Goal: Navigation & Orientation: Find specific page/section

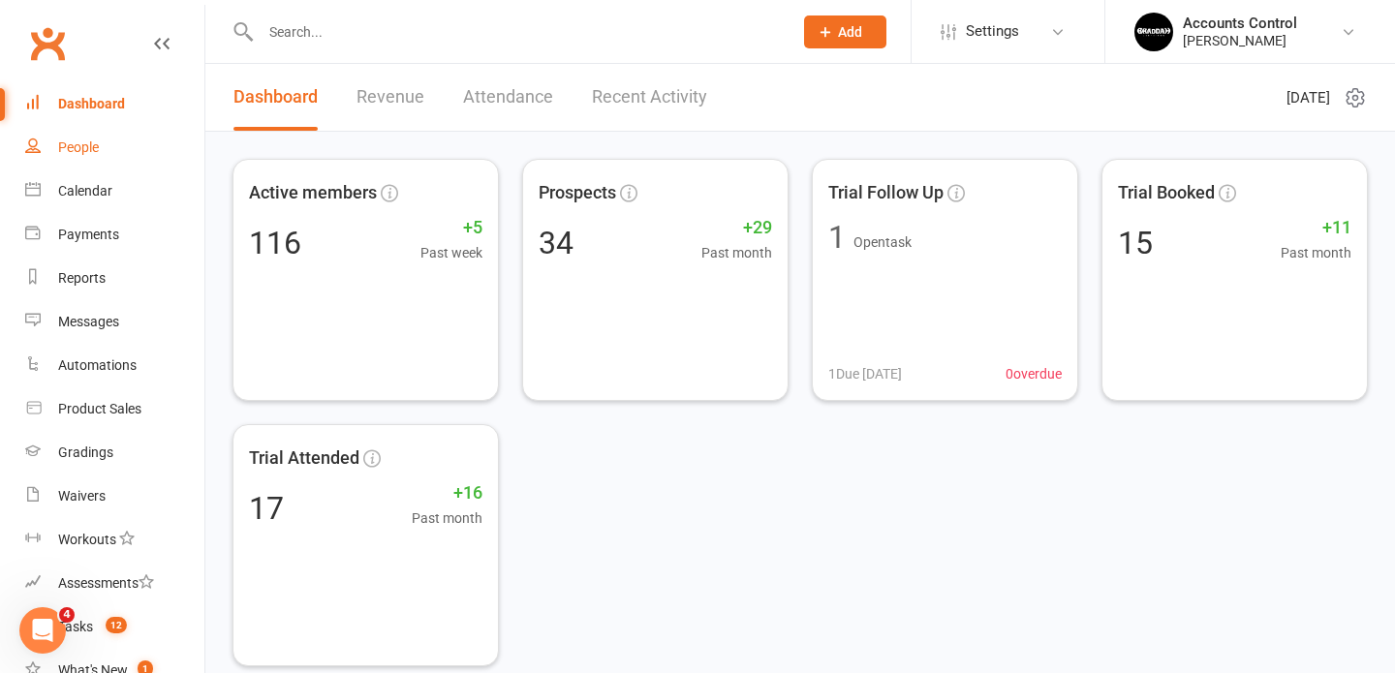
click at [73, 157] on link "People" at bounding box center [114, 148] width 179 height 44
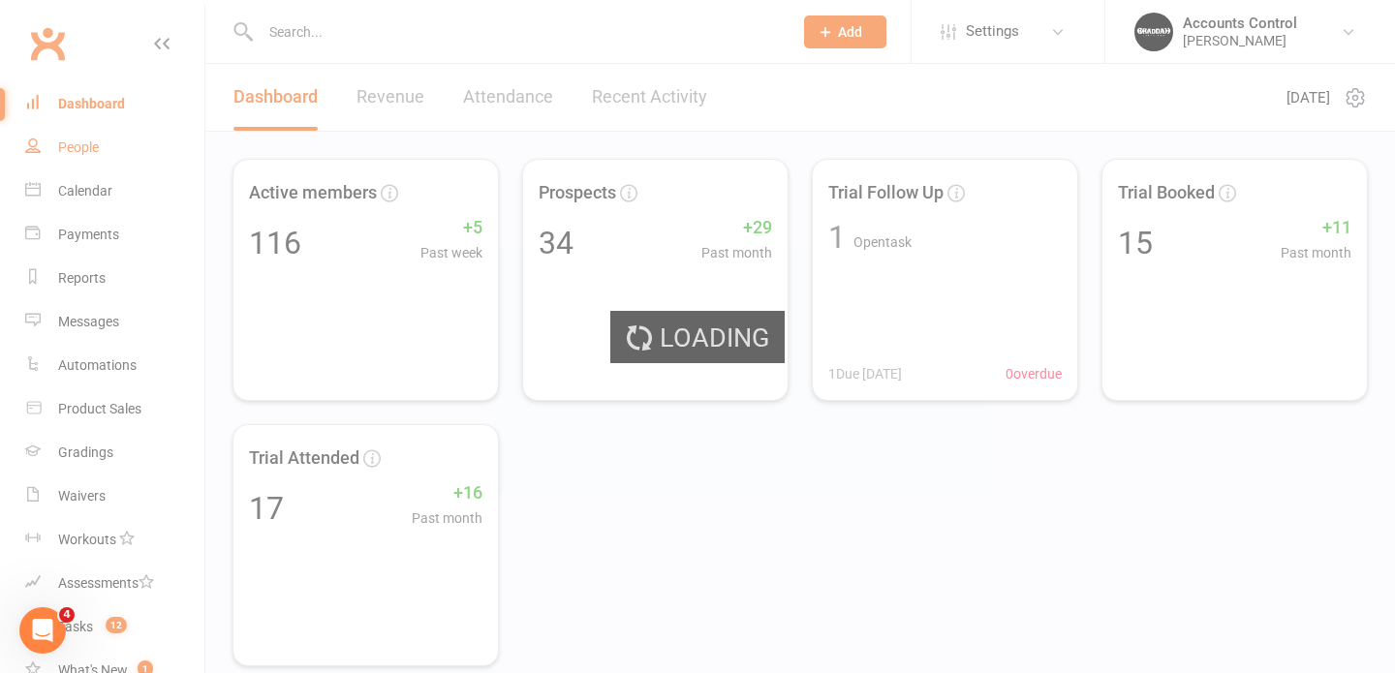
select select "100"
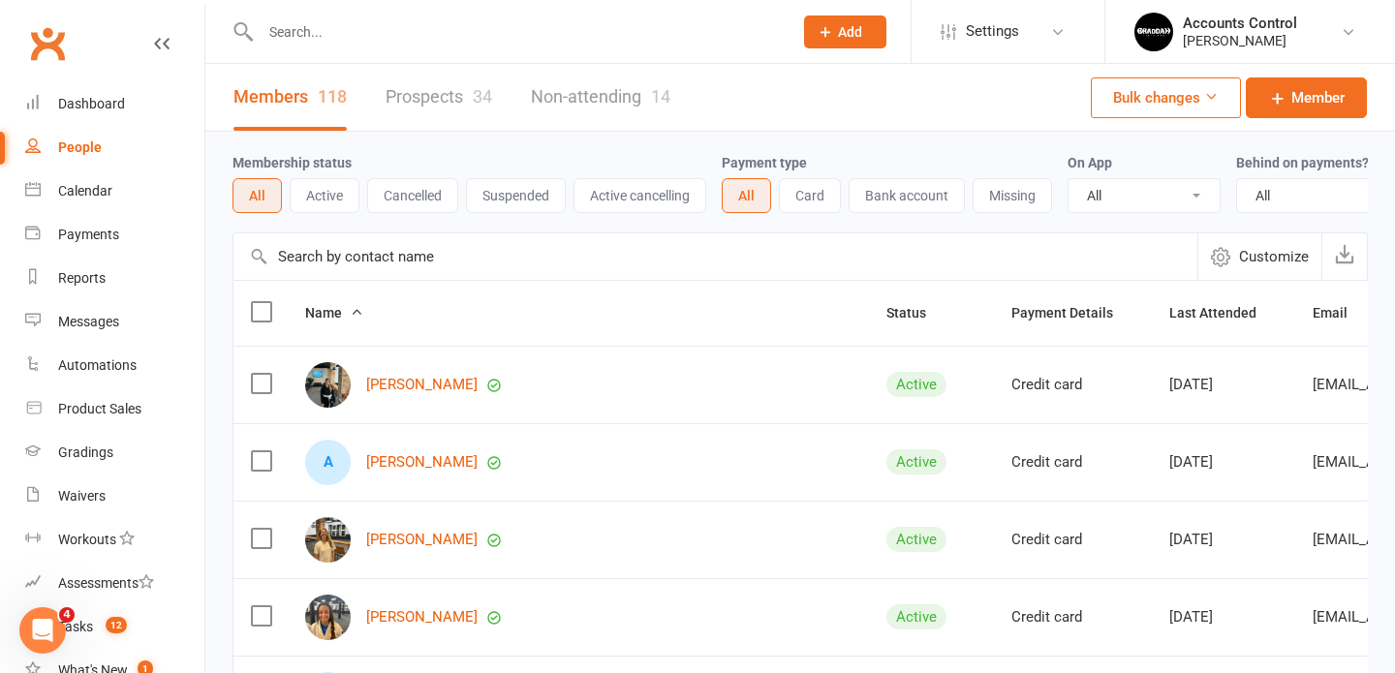
click at [445, 89] on link "Prospects 34" at bounding box center [439, 97] width 107 height 67
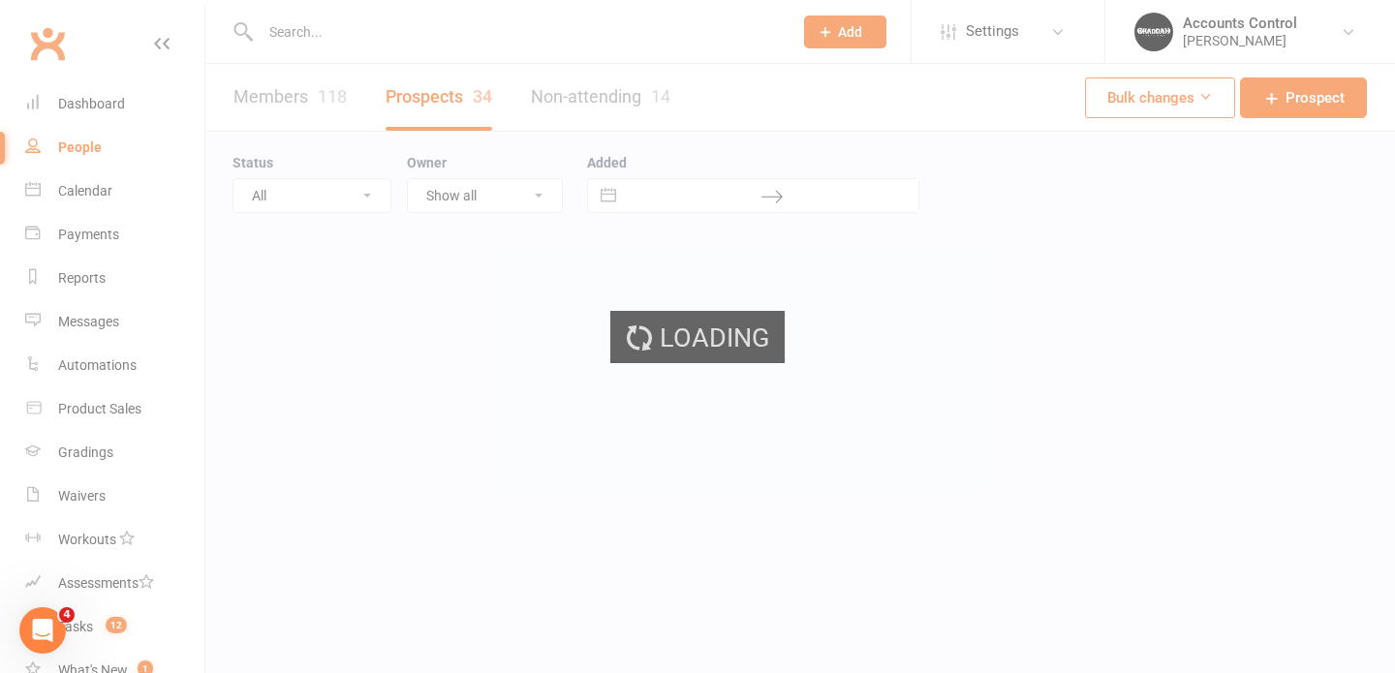
select select "100"
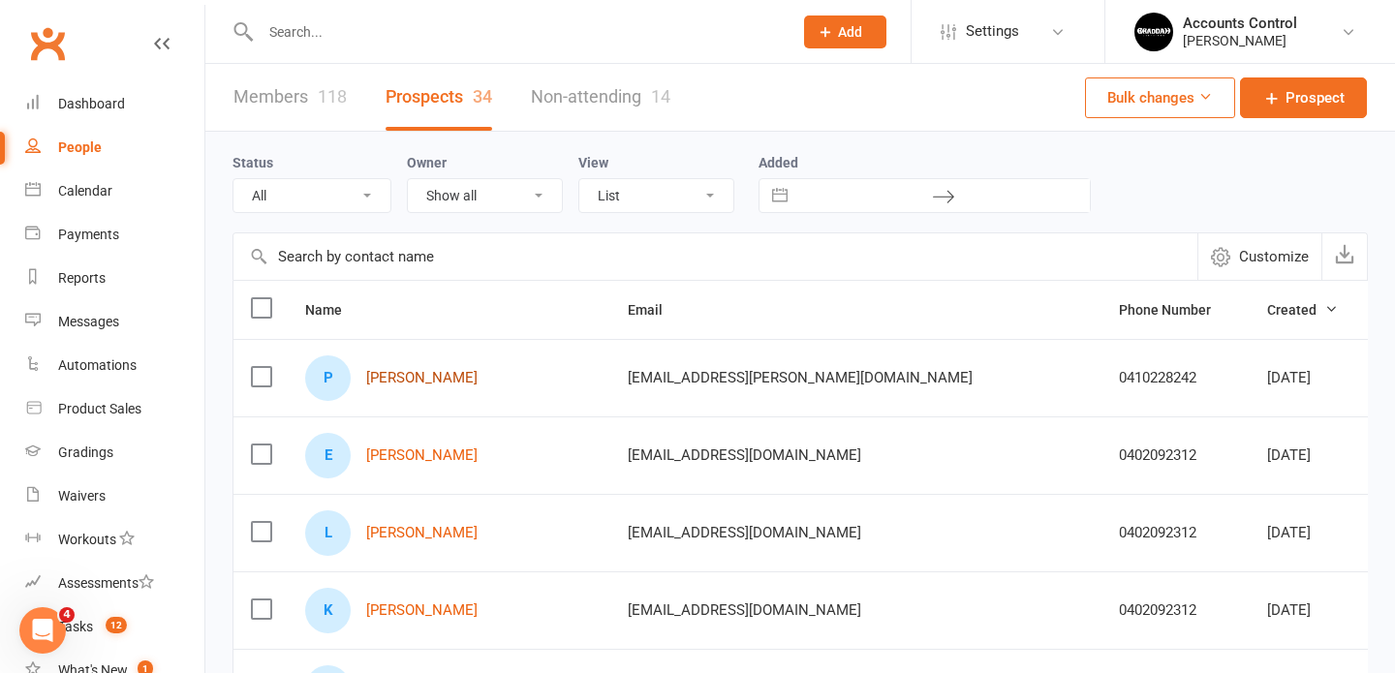
click at [434, 382] on link "[PERSON_NAME]" at bounding box center [421, 378] width 111 height 16
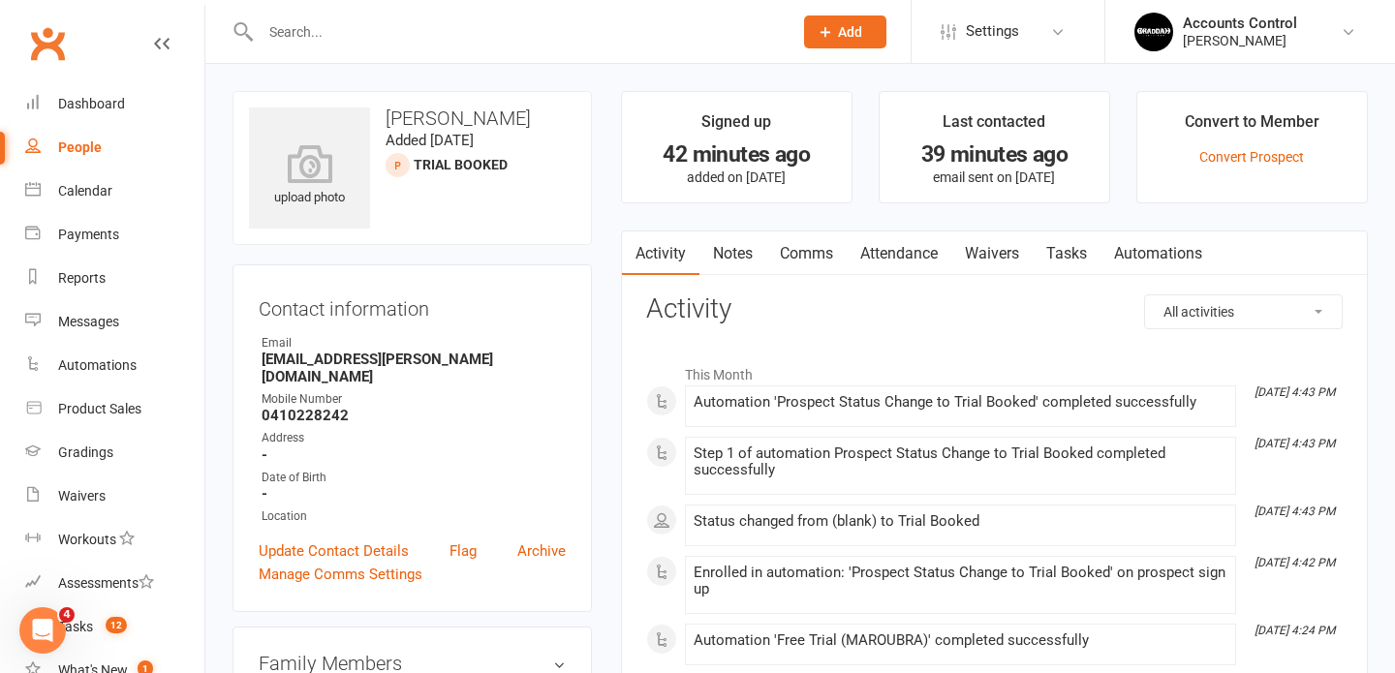
click at [993, 250] on link "Waivers" at bounding box center [991, 254] width 81 height 45
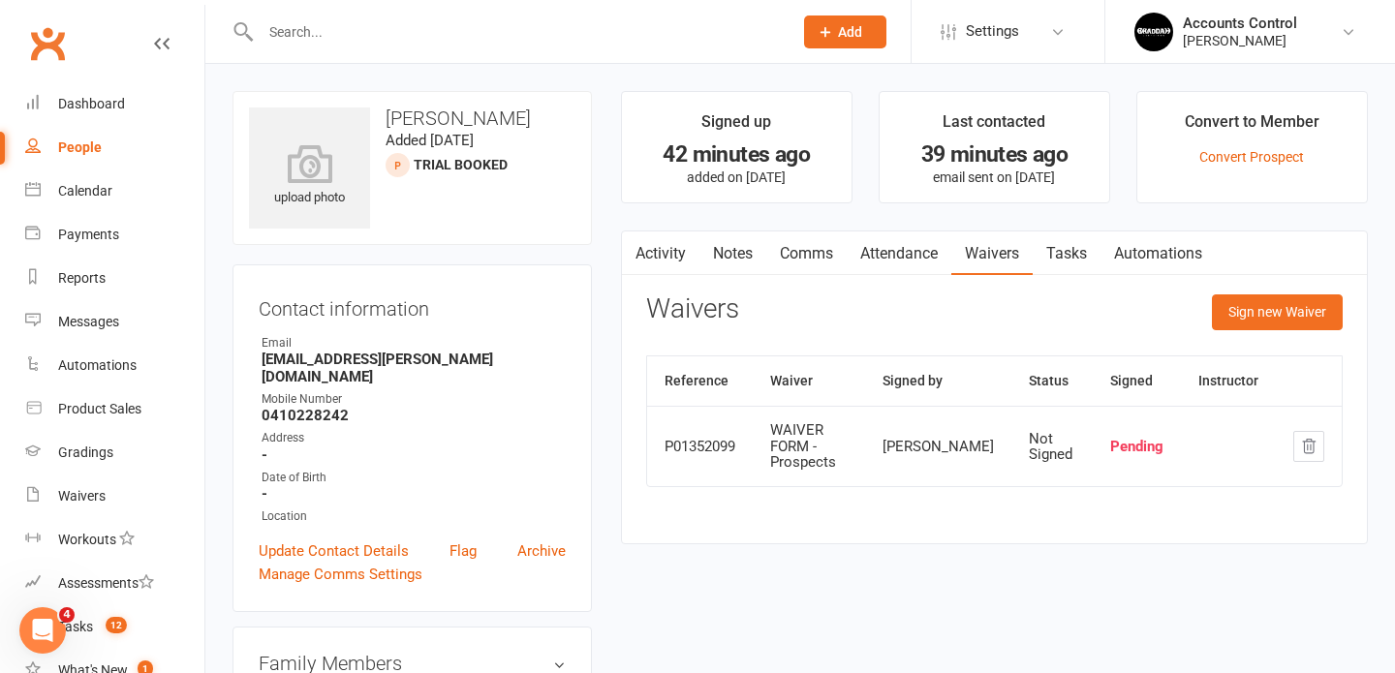
click at [67, 154] on div "People" at bounding box center [80, 146] width 44 height 15
select select "100"
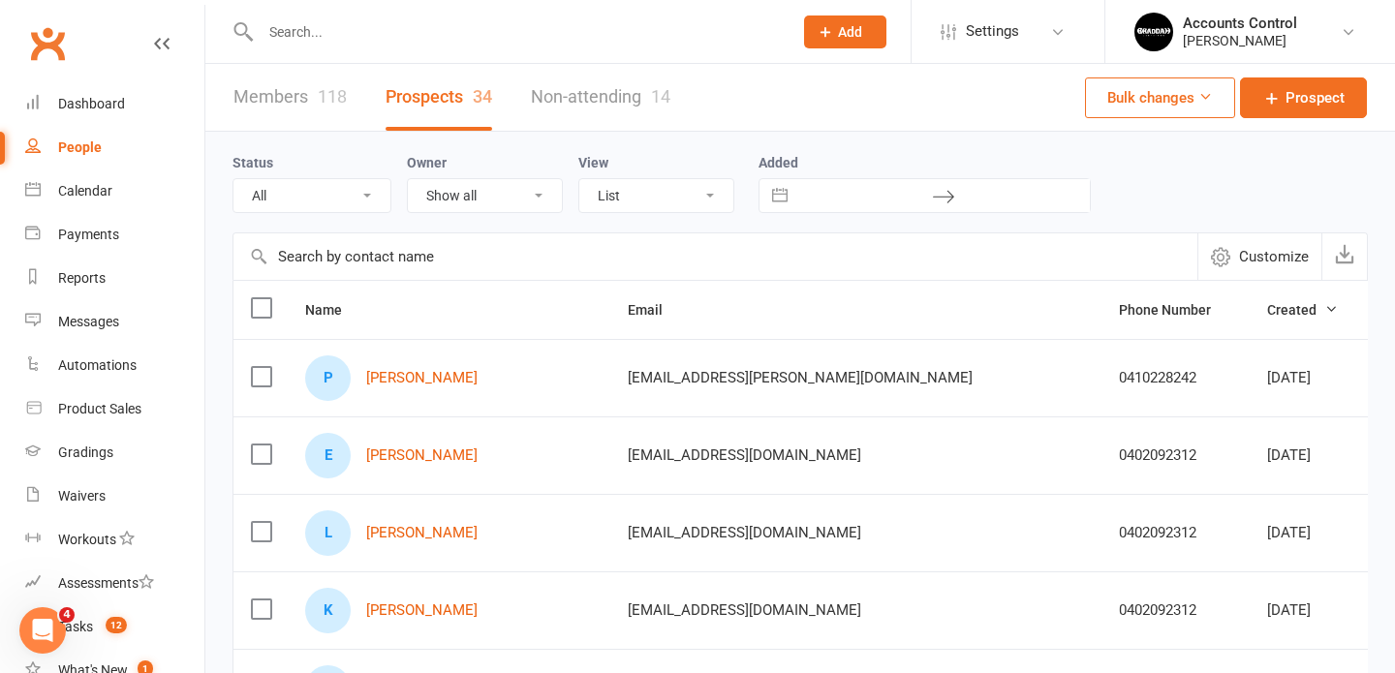
click at [382, 37] on input "text" at bounding box center [517, 31] width 524 height 27
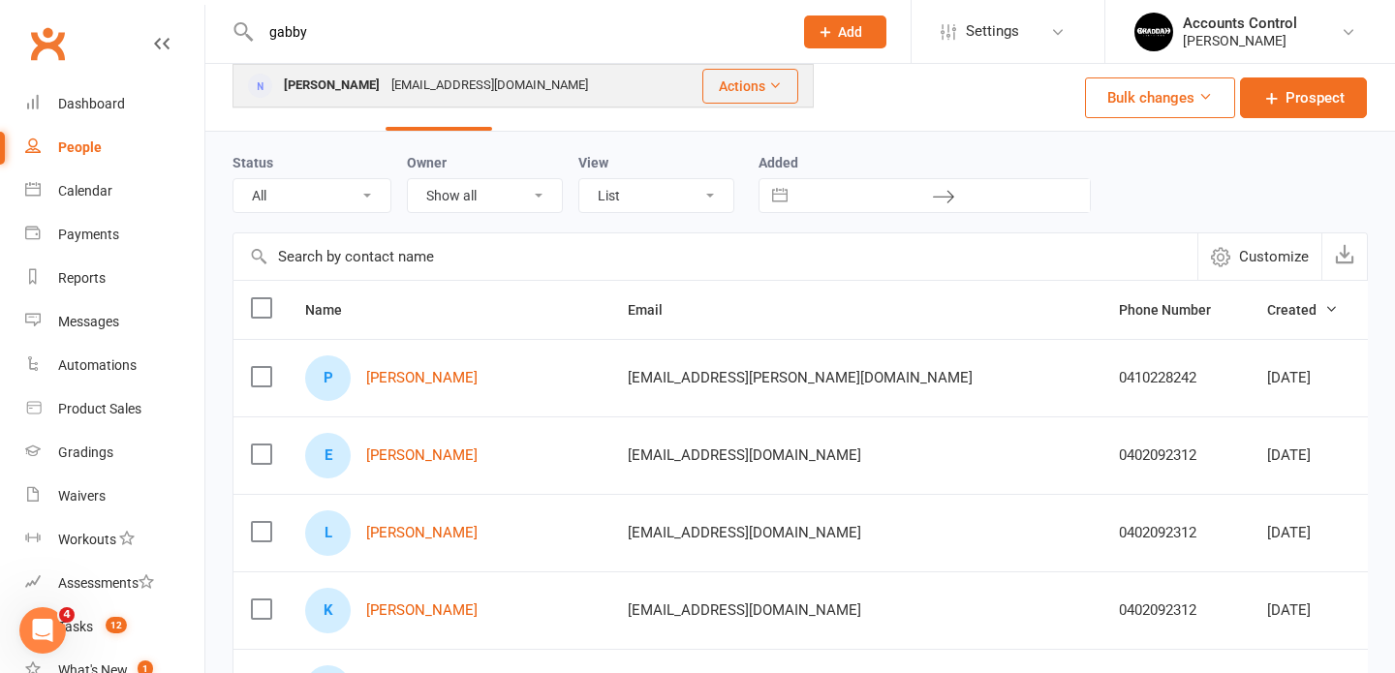
type input "gabby"
click at [352, 81] on div "[PERSON_NAME]" at bounding box center [332, 86] width 108 height 28
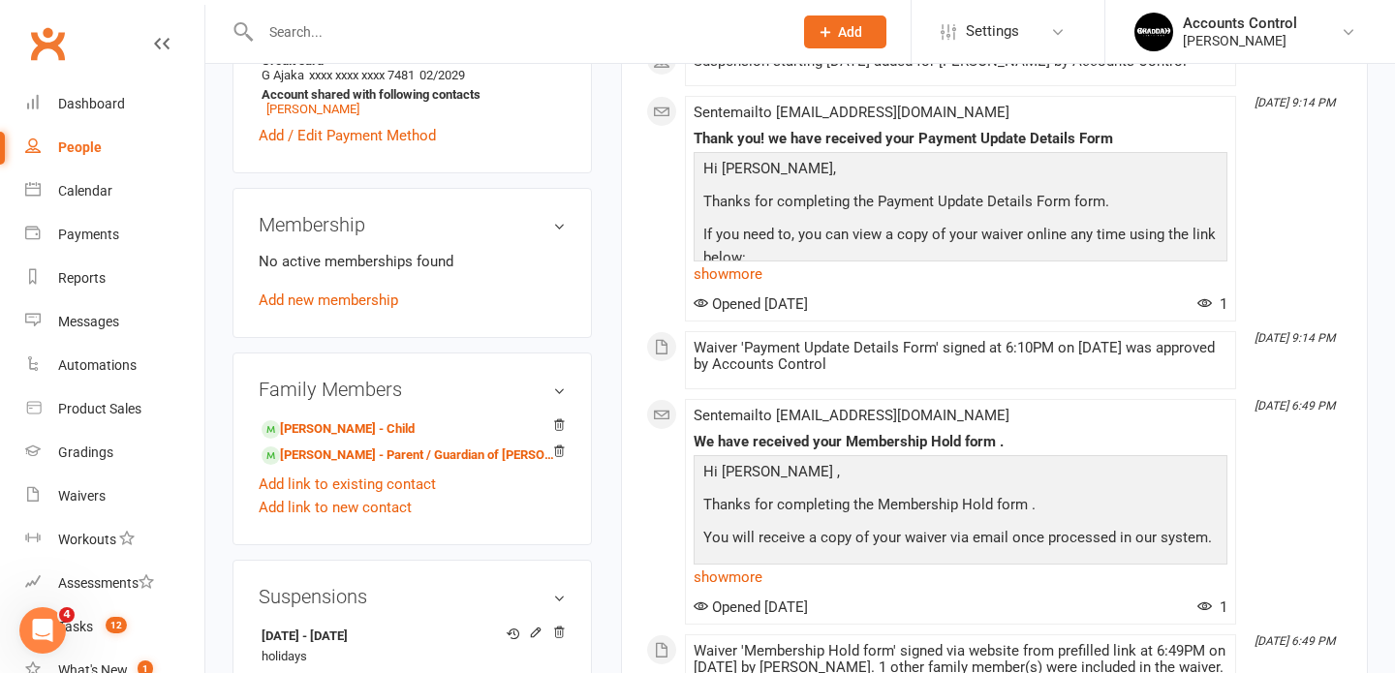
scroll to position [666, 0]
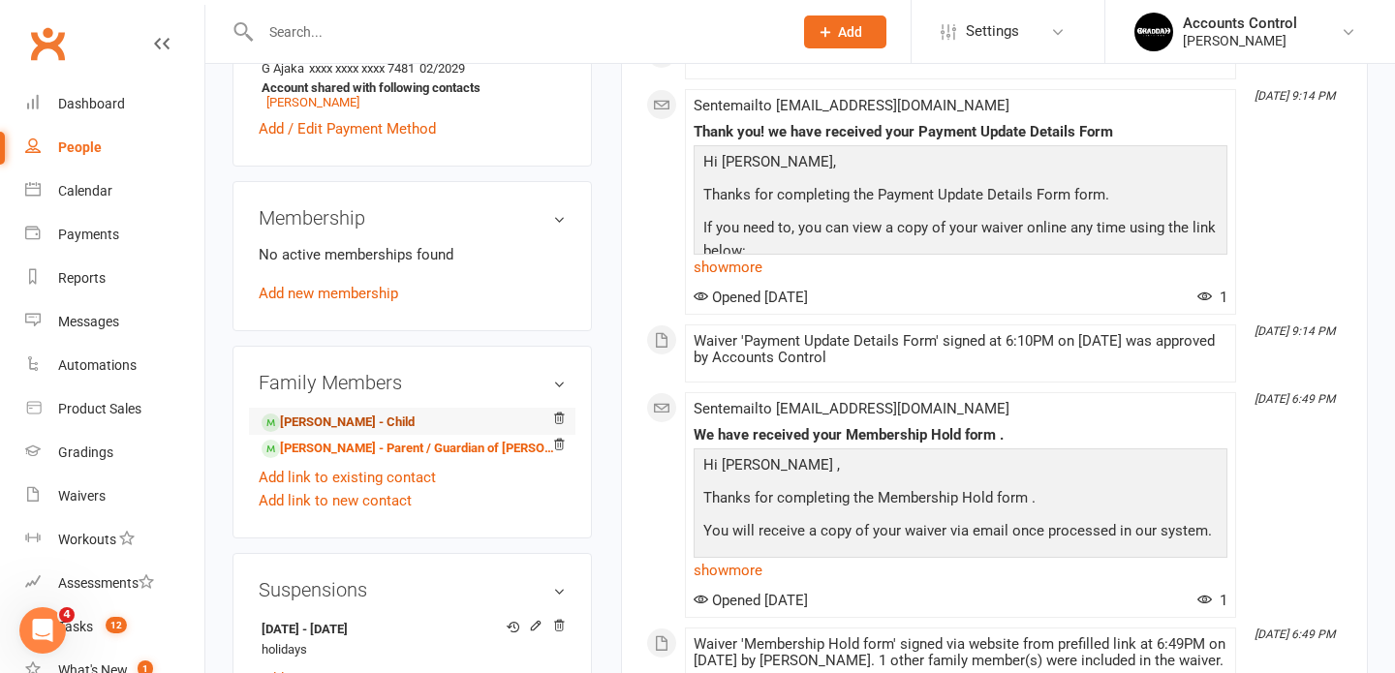
click at [346, 418] on link "[PERSON_NAME] - Child" at bounding box center [338, 423] width 153 height 20
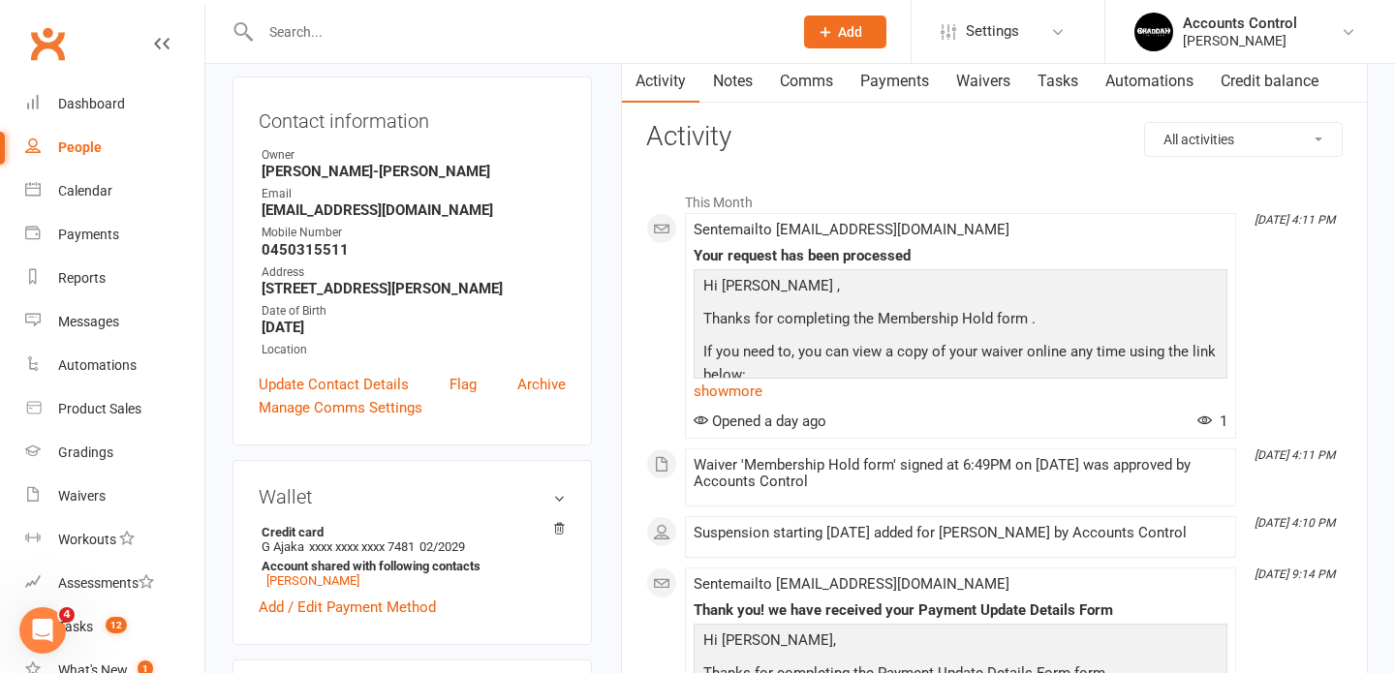
scroll to position [197, 0]
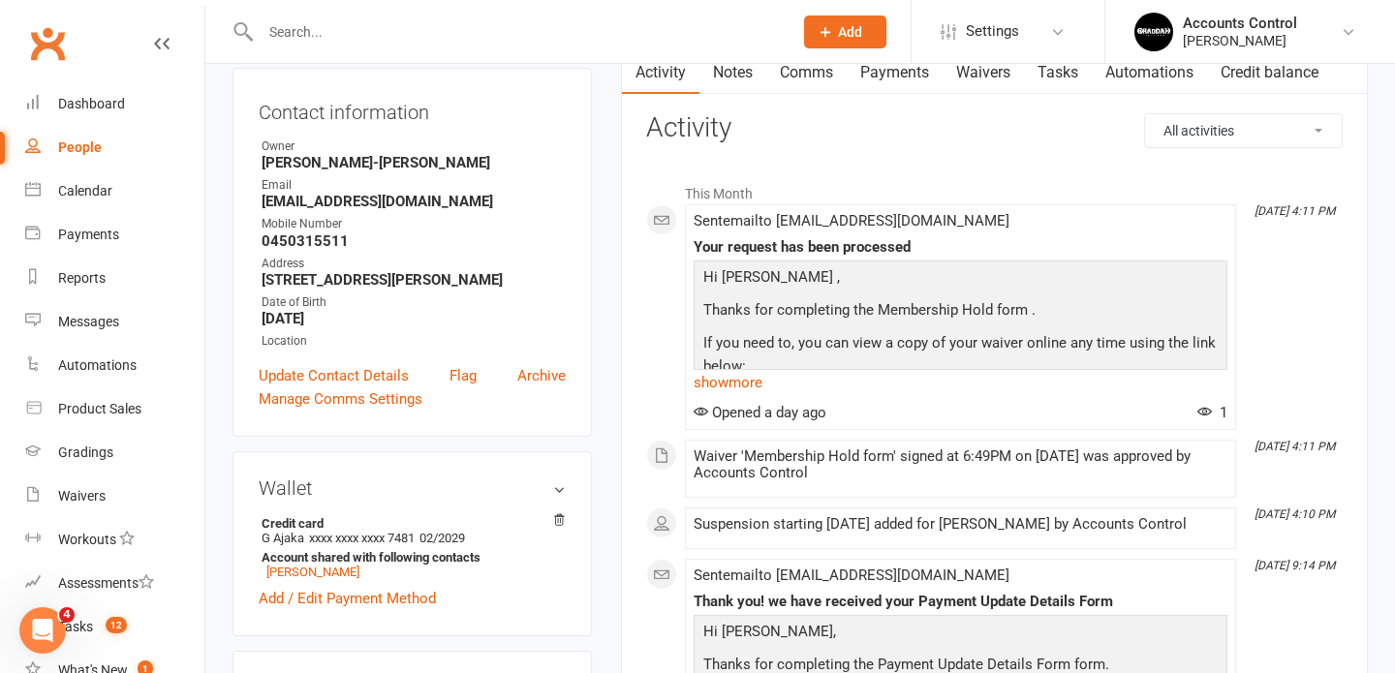
click at [84, 149] on div "People" at bounding box center [80, 146] width 44 height 15
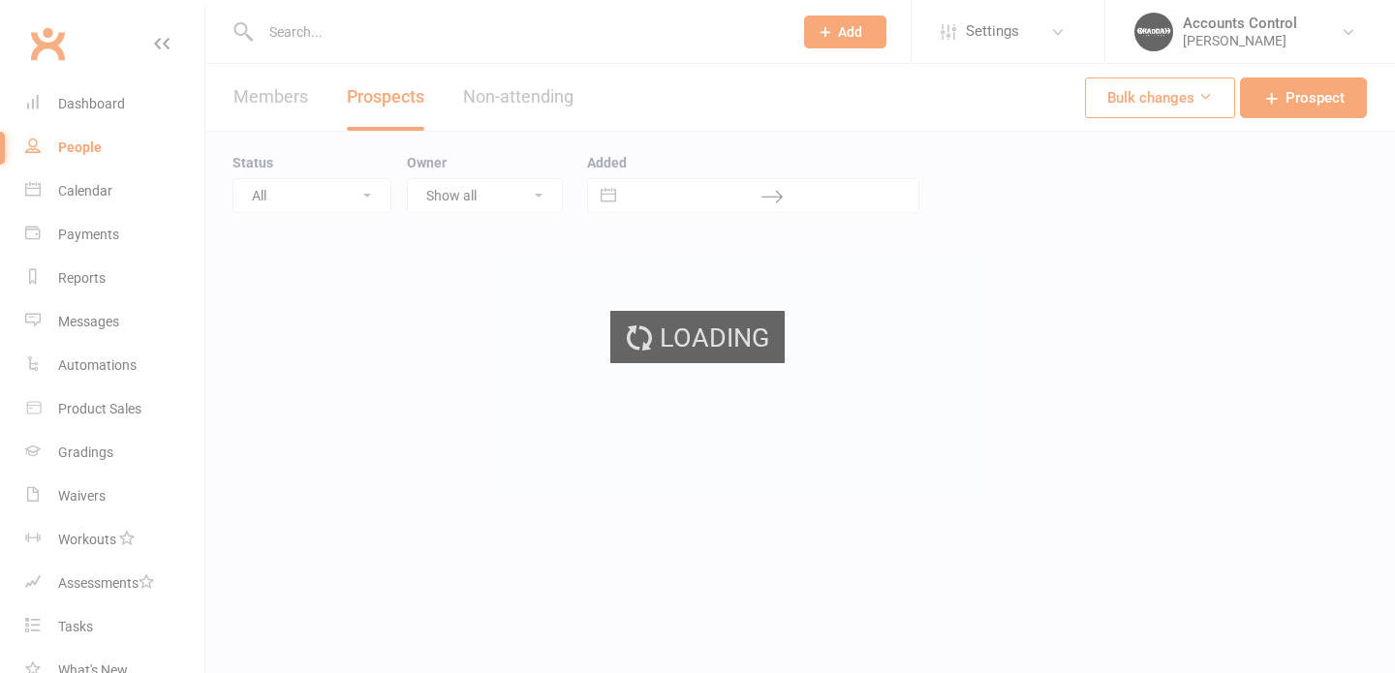
select select "100"
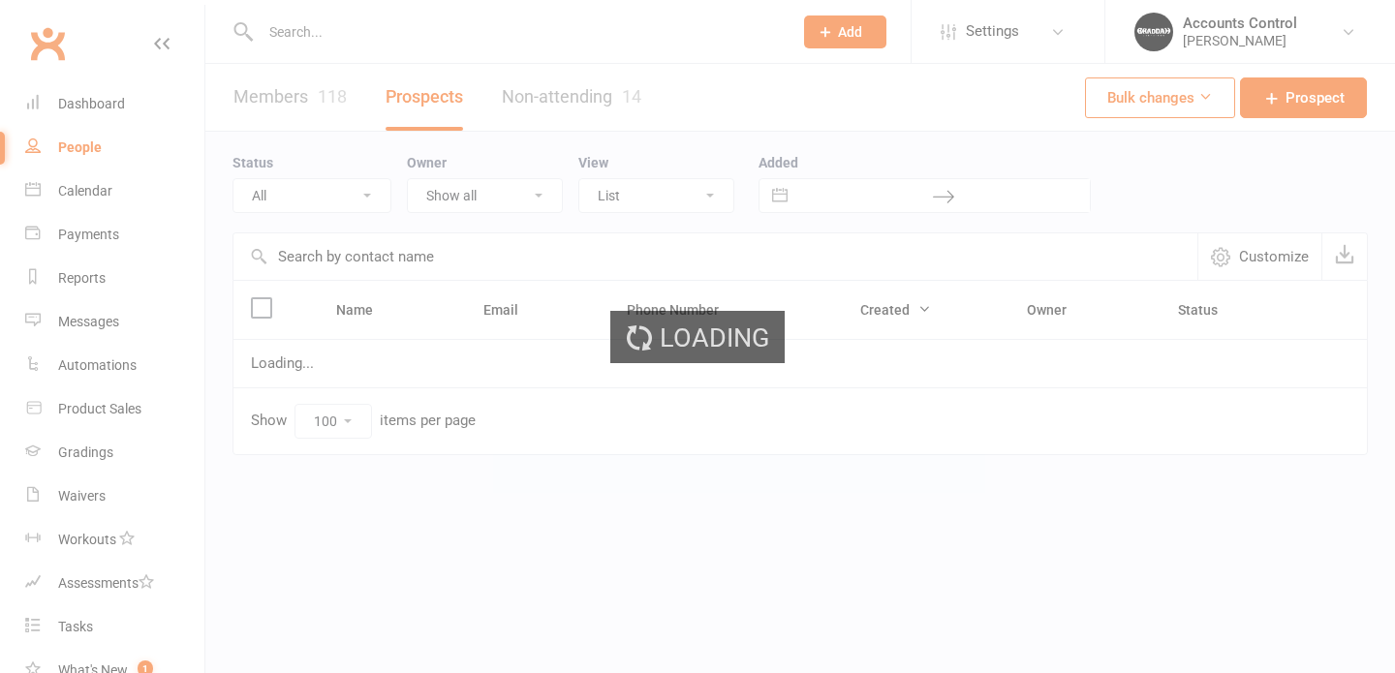
click at [362, 42] on input "text" at bounding box center [517, 31] width 524 height 27
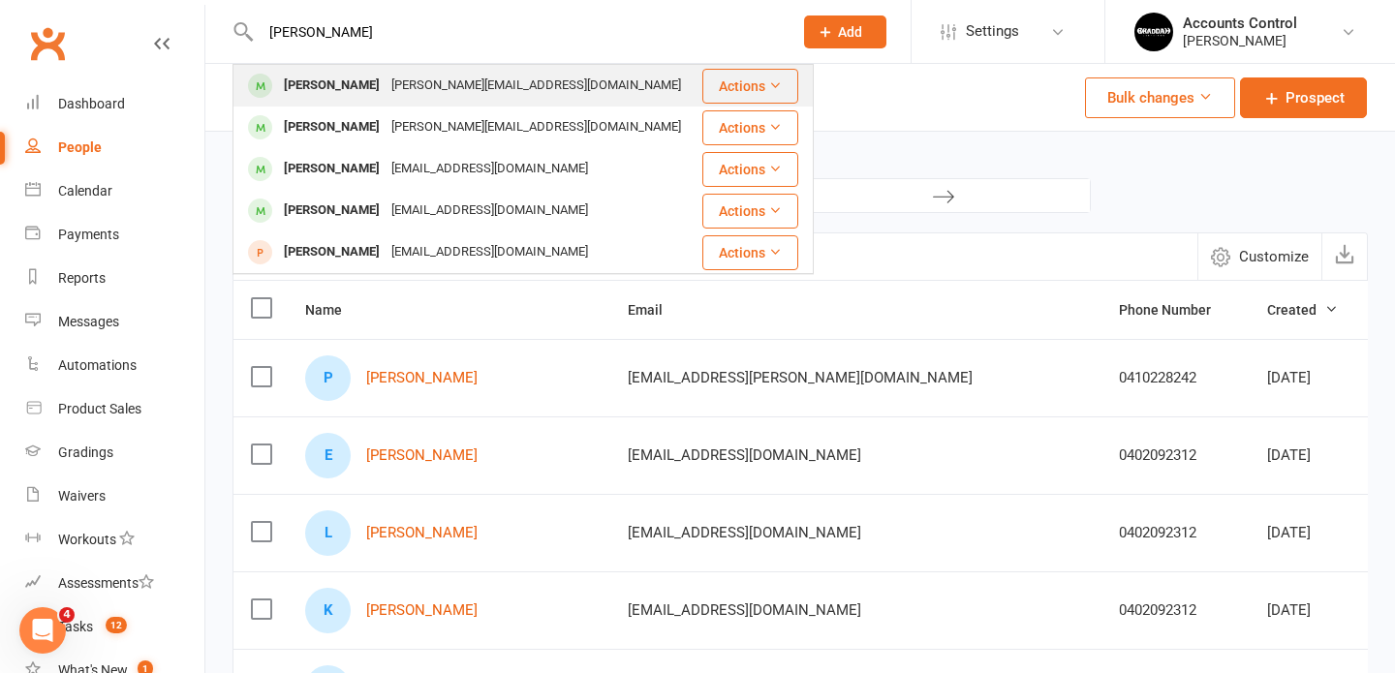
type input "luca"
click at [331, 86] on div "Luca Ajaka" at bounding box center [332, 86] width 108 height 28
